Goal: Navigation & Orientation: Understand site structure

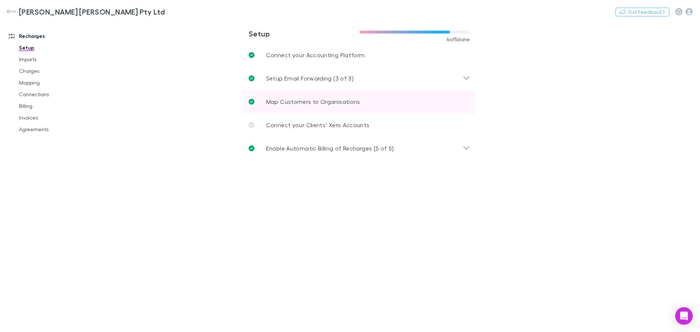
click at [305, 104] on p "Map Customers to Organisations" at bounding box center [313, 101] width 94 height 9
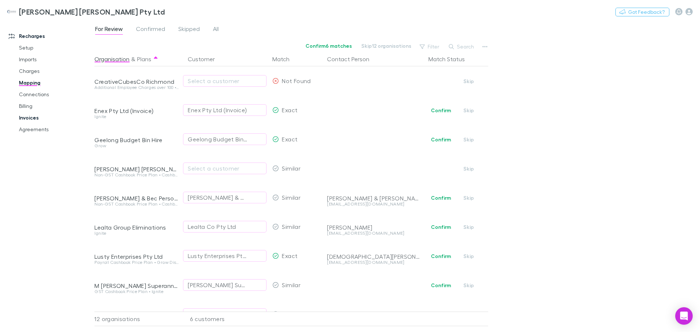
click at [30, 115] on link "Invoices" at bounding box center [55, 118] width 87 height 12
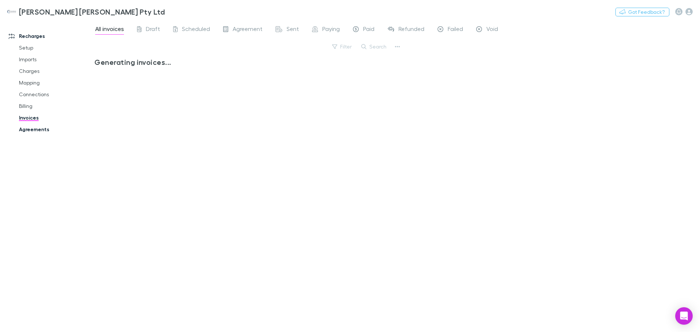
click at [35, 129] on link "Agreements" at bounding box center [55, 130] width 87 height 12
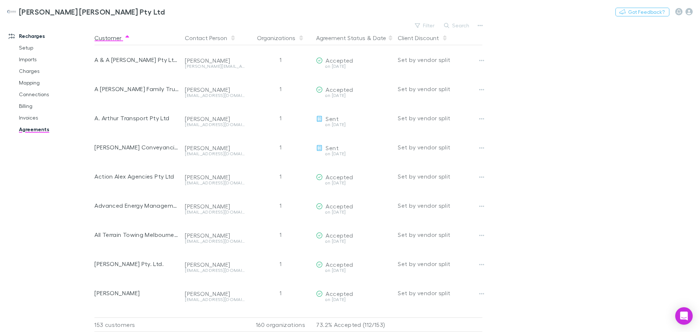
click at [389, 36] on icon at bounding box center [391, 36] width 4 height 2
click at [335, 37] on button "Agreement Status" at bounding box center [340, 38] width 49 height 15
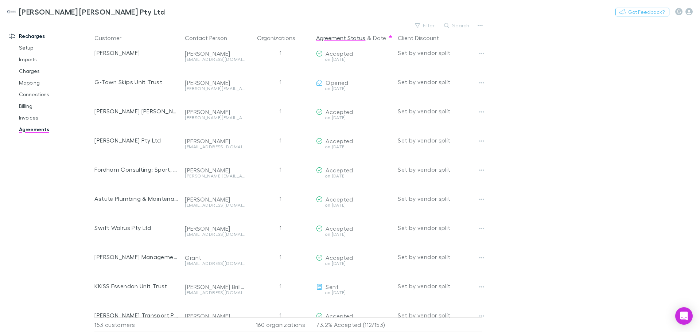
scroll to position [572, 0]
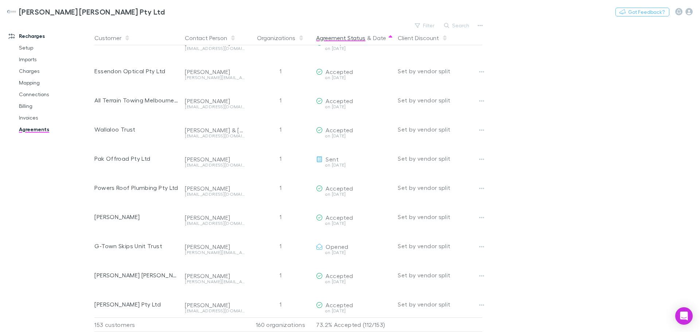
click at [327, 40] on button "Agreement Status" at bounding box center [340, 38] width 49 height 15
click at [424, 24] on button "Filter" at bounding box center [425, 25] width 28 height 9
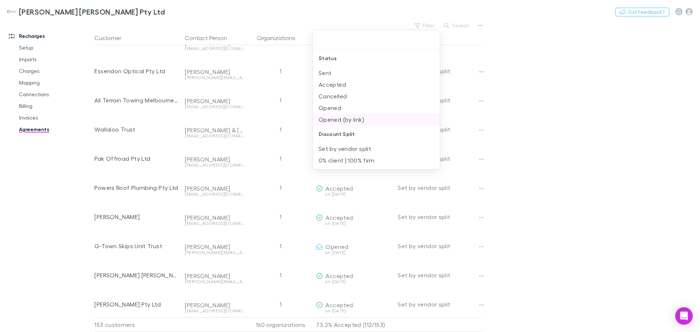
click at [341, 120] on li "Opened (by link)" at bounding box center [376, 120] width 127 height 12
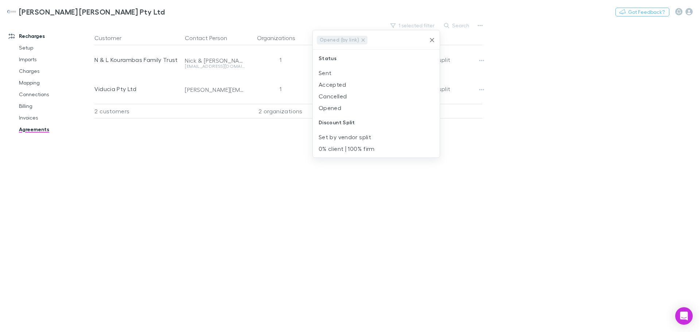
click at [434, 38] on icon "Clear" at bounding box center [432, 40] width 4 height 4
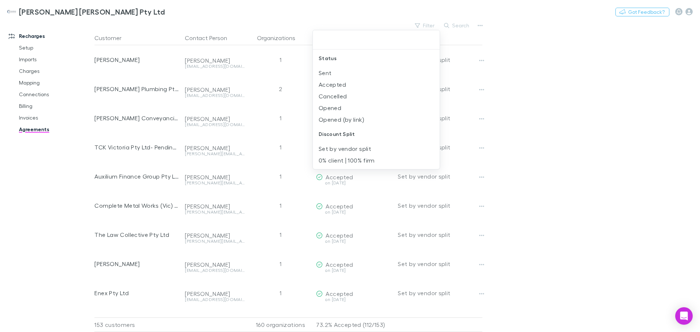
click at [310, 23] on div at bounding box center [350, 166] width 700 height 332
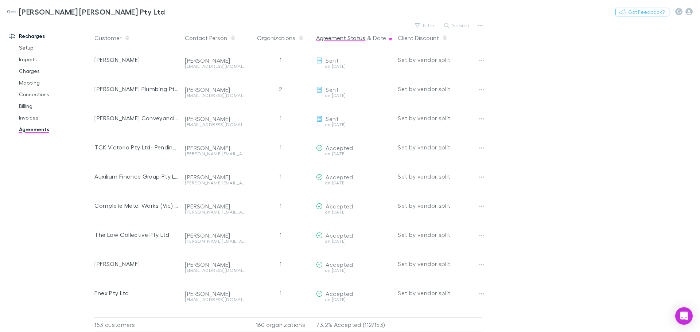
click at [389, 39] on icon at bounding box center [391, 39] width 4 height 2
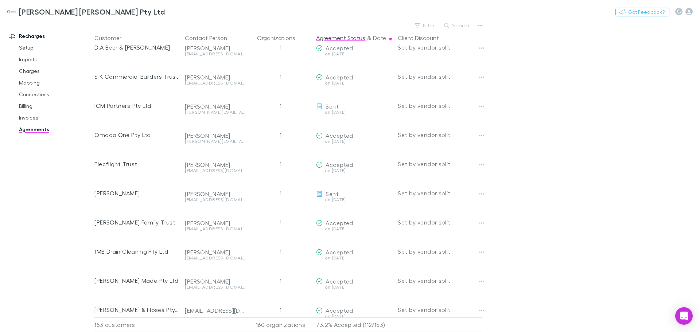
scroll to position [3613, 0]
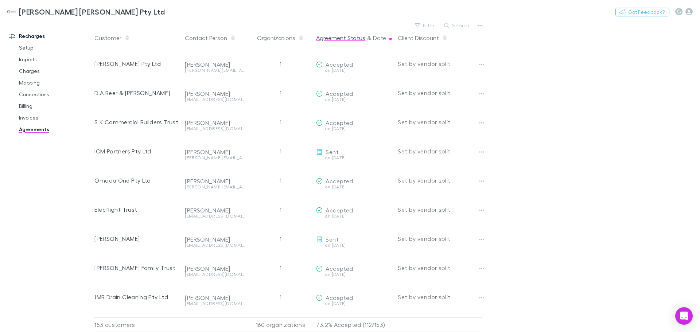
click at [341, 34] on button "Agreement Status" at bounding box center [340, 38] width 49 height 15
click at [350, 41] on button "Agreement Status" at bounding box center [340, 38] width 49 height 15
click at [388, 36] on span at bounding box center [391, 38] width 6 height 6
click at [378, 38] on button "Date" at bounding box center [379, 38] width 13 height 15
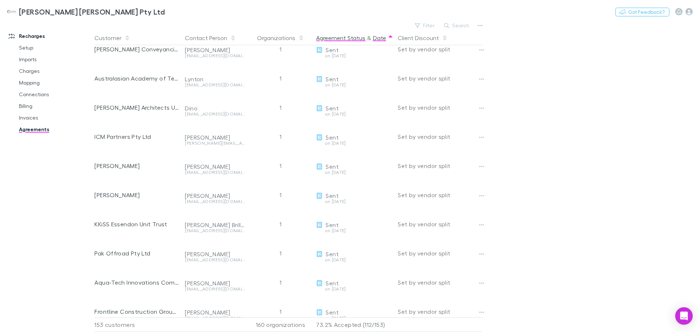
click at [332, 39] on button "Agreement Status" at bounding box center [340, 38] width 49 height 15
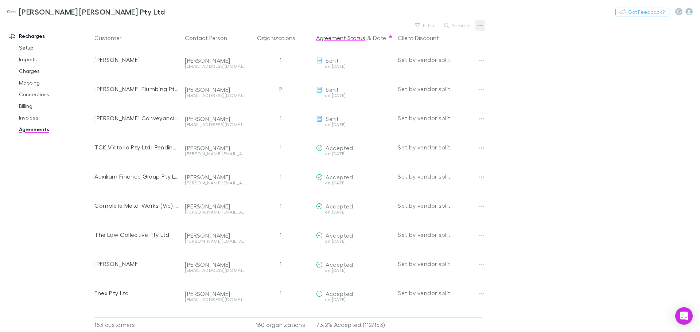
click at [479, 24] on icon "button" at bounding box center [480, 26] width 5 height 6
click at [411, 51] on p "All agreements" at bounding box center [435, 49] width 89 height 9
click at [389, 36] on icon at bounding box center [391, 36] width 4 height 2
click at [351, 40] on button "Agreement Status" at bounding box center [340, 38] width 49 height 15
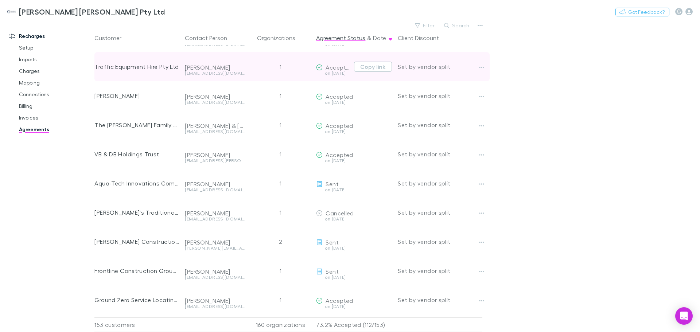
scroll to position [4196, 0]
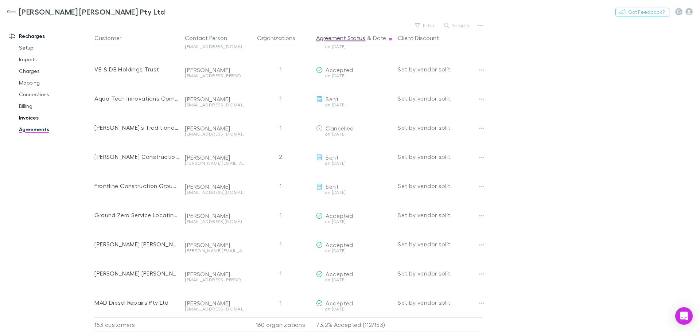
click at [25, 120] on link "Invoices" at bounding box center [55, 118] width 87 height 12
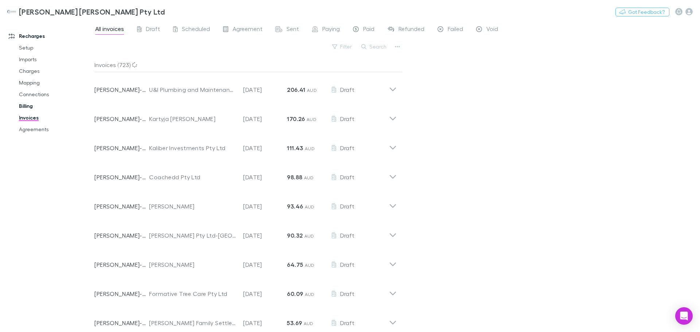
click at [25, 104] on link "Billing" at bounding box center [55, 106] width 87 height 12
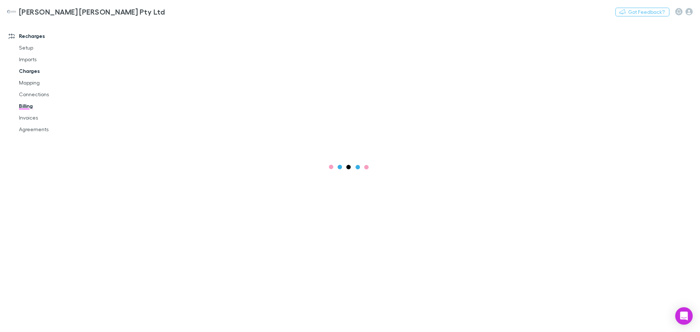
click at [31, 71] on link "Charges" at bounding box center [55, 71] width 87 height 12
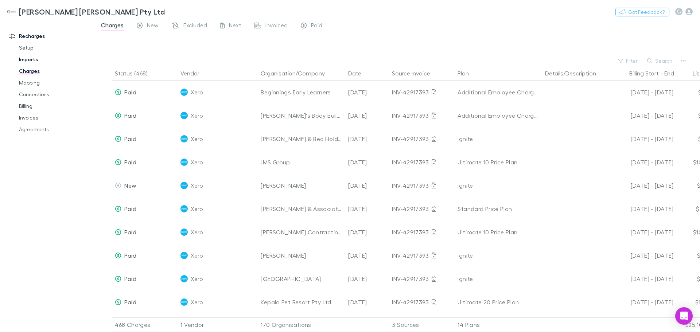
click at [28, 62] on link "Imports" at bounding box center [55, 60] width 87 height 12
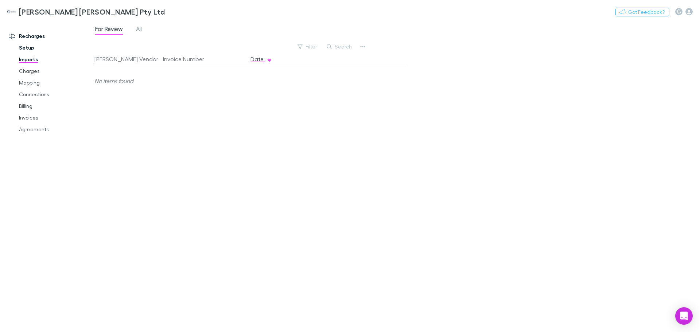
click at [23, 49] on link "Setup" at bounding box center [55, 48] width 87 height 12
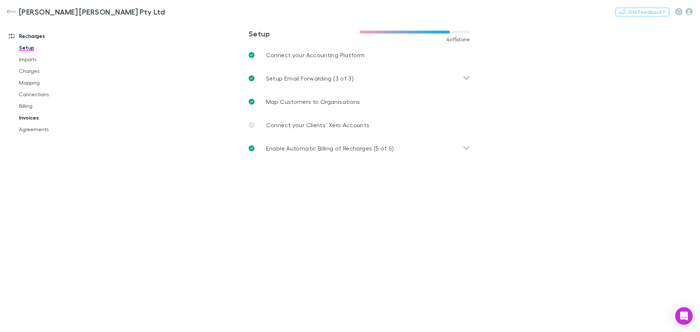
click at [30, 116] on link "Invoices" at bounding box center [55, 118] width 87 height 12
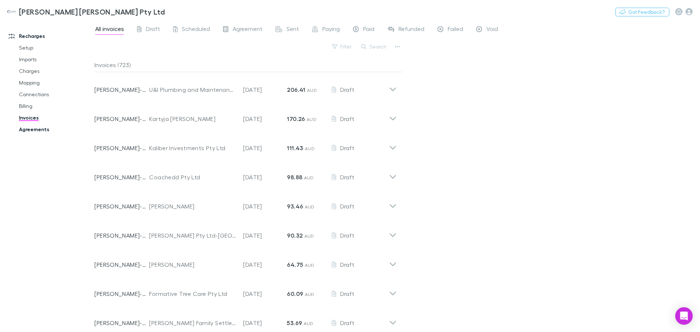
click at [33, 129] on link "Agreements" at bounding box center [55, 130] width 87 height 12
